Goal: Communication & Community: Participate in discussion

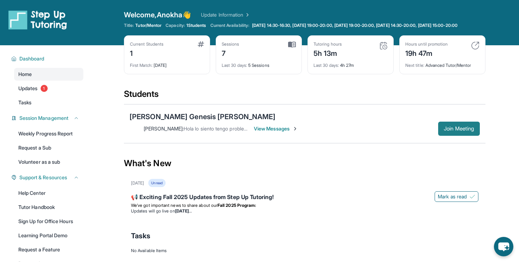
click at [458, 126] on span "Join Meeting" at bounding box center [459, 128] width 30 height 4
click at [43, 92] on span "1" at bounding box center [44, 88] width 7 height 7
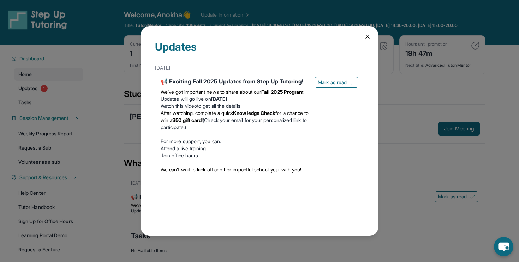
click at [88, 142] on div "Updates [DATE] 📢 Exciting Fall 2025 Updates from Step Up Tutoring! We’ve got im…" at bounding box center [259, 131] width 519 height 262
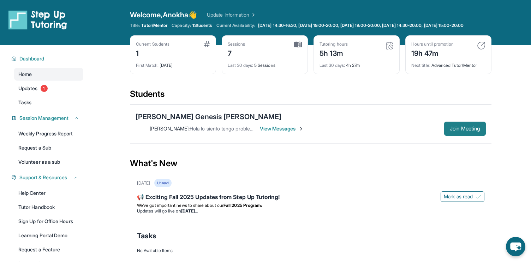
click at [467, 126] on span "Join Meeting" at bounding box center [465, 128] width 30 height 4
